Goal: Information Seeking & Learning: Check status

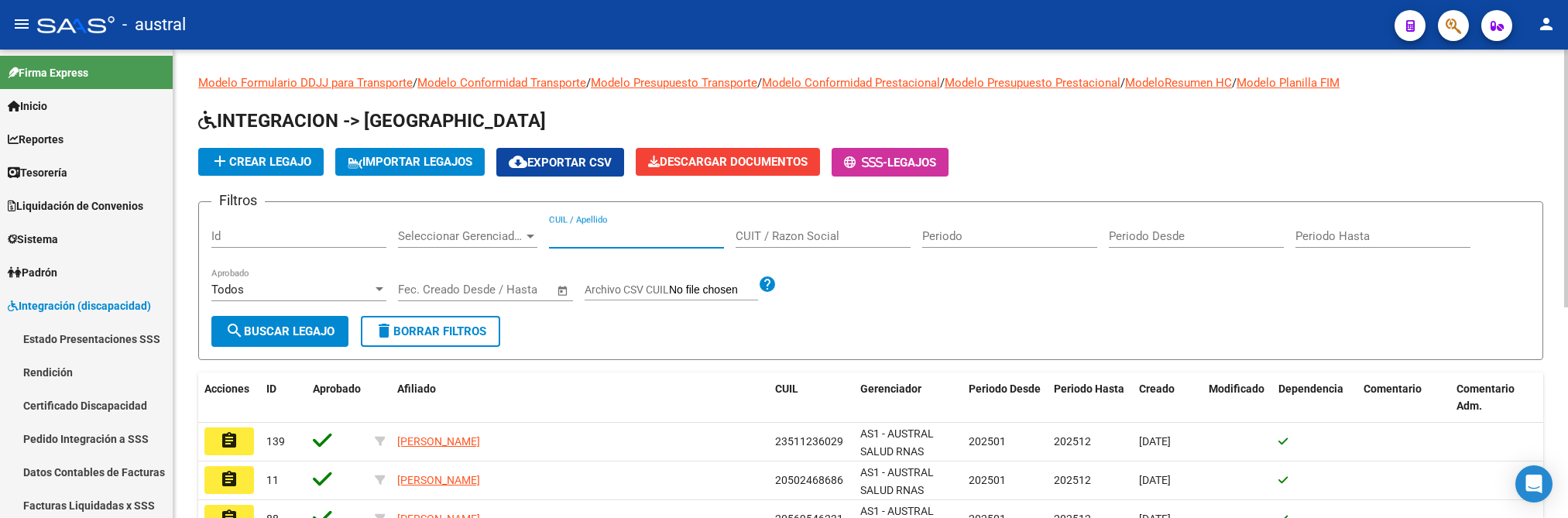
click at [611, 235] on input "CUIL / Apellido" at bounding box center [636, 236] width 175 height 14
click at [630, 230] on input "[PERSON_NAME]" at bounding box center [636, 236] width 175 height 14
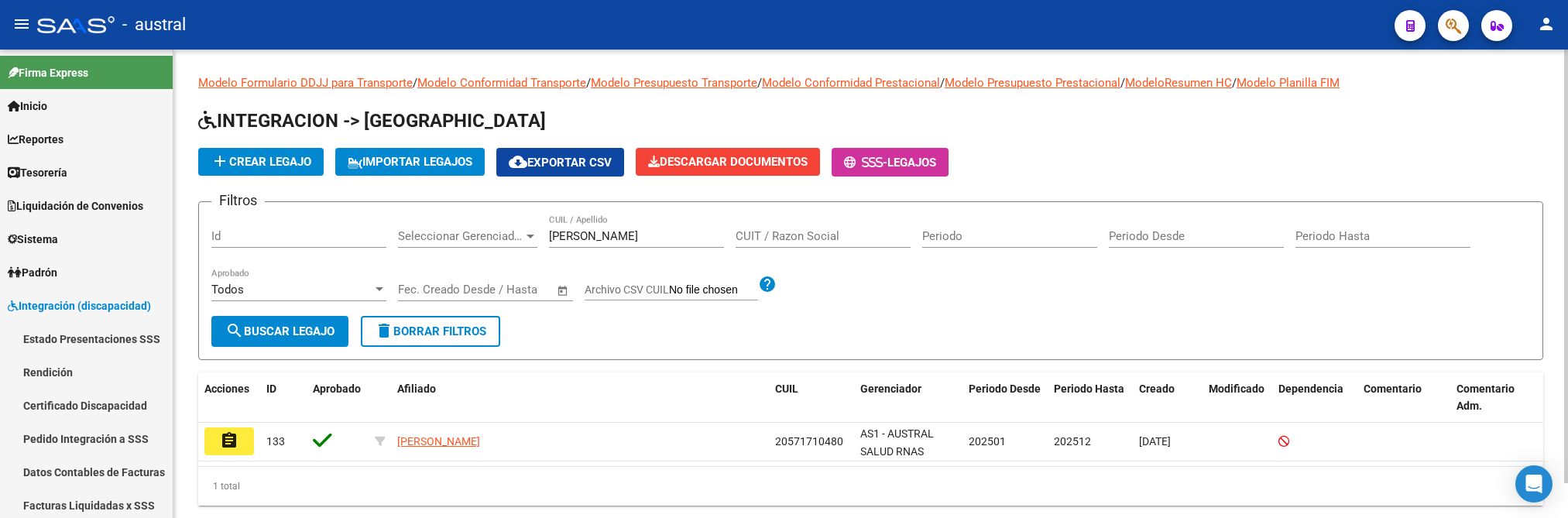
click at [644, 225] on div "[PERSON_NAME] / Apellido" at bounding box center [636, 231] width 175 height 33
click at [641, 230] on input "[PERSON_NAME]" at bounding box center [636, 236] width 175 height 14
click at [640, 232] on input "[PERSON_NAME]" at bounding box center [636, 236] width 175 height 14
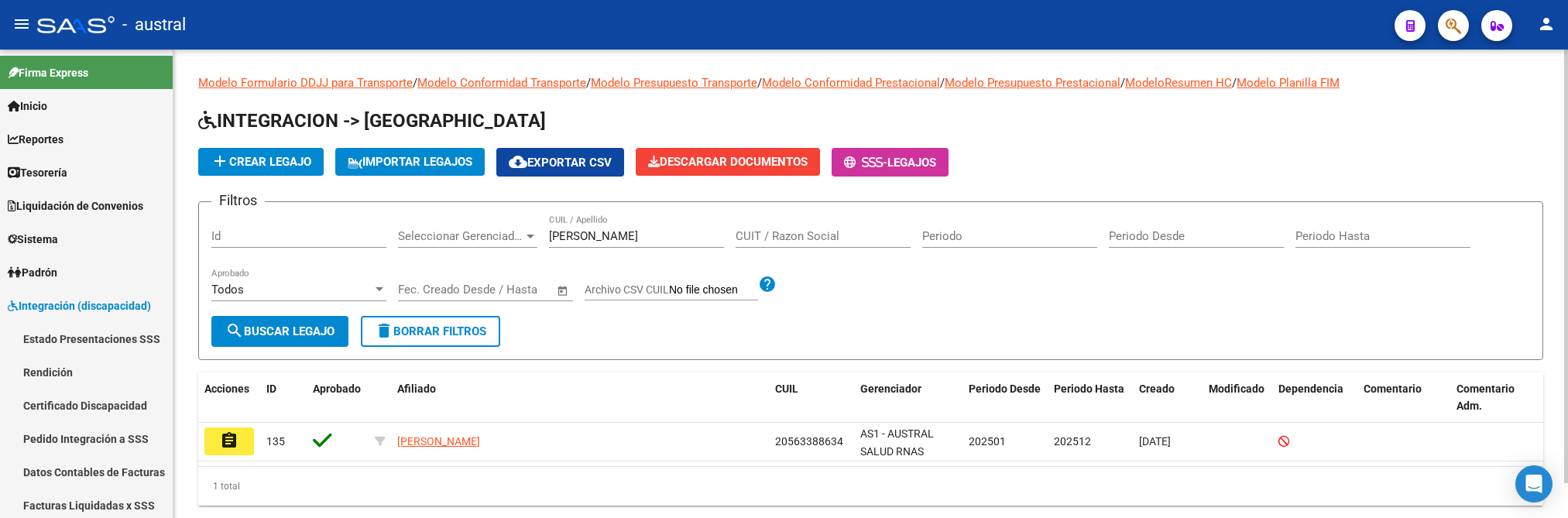
drag, startPoint x: 613, startPoint y: 226, endPoint x: 572, endPoint y: 228, distance: 41.0
click at [521, 231] on div "Filtros Id Seleccionar Gerenciador Seleccionar Gerenciador [PERSON_NAME] CUIL /…" at bounding box center [870, 265] width 1319 height 101
click at [582, 238] on input "[PERSON_NAME]" at bounding box center [636, 236] width 175 height 14
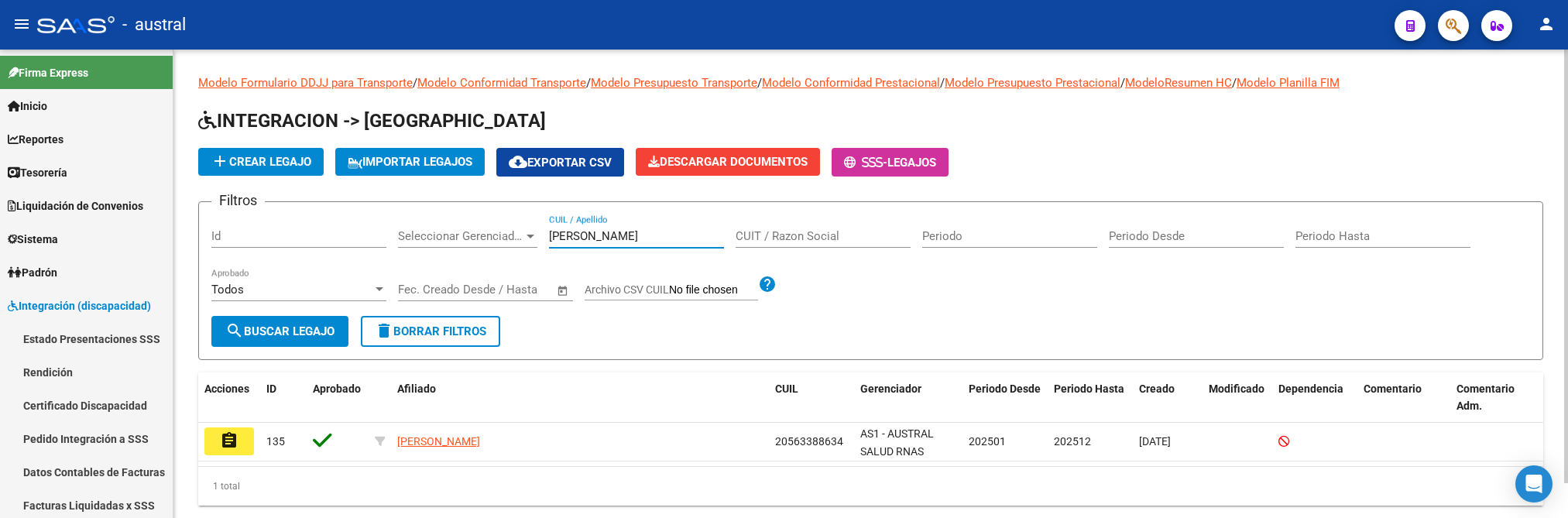
click at [582, 238] on input "[PERSON_NAME]" at bounding box center [636, 236] width 175 height 14
drag, startPoint x: 613, startPoint y: 236, endPoint x: 435, endPoint y: 236, distance: 178.0
click at [442, 236] on div "Filtros Id Seleccionar Gerenciador Seleccionar Gerenciador caceres CUIL / Apell…" at bounding box center [870, 265] width 1319 height 101
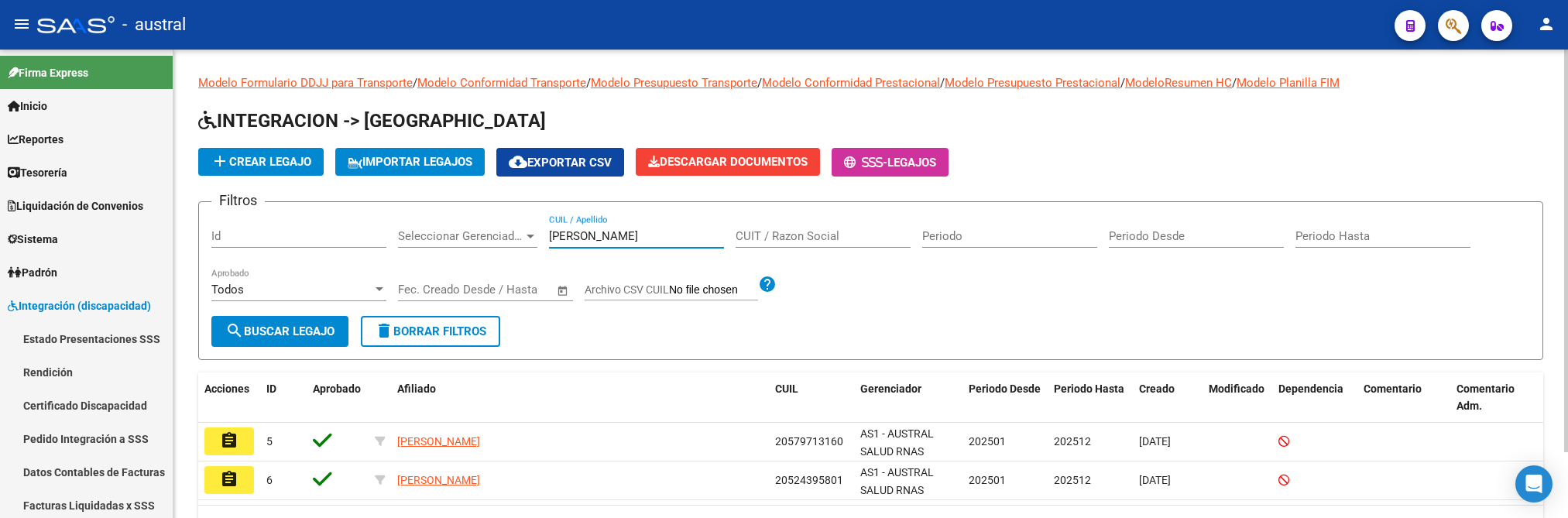
type input "[PERSON_NAME]"
